Goal: Task Accomplishment & Management: Use online tool/utility

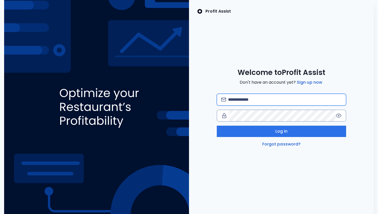
click at [256, 103] on input "email" at bounding box center [285, 99] width 114 height 11
type input "**********"
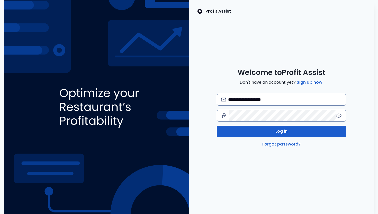
click at [280, 133] on span "Log in" at bounding box center [282, 131] width 12 height 6
